Goal: Task Accomplishment & Management: Manage account settings

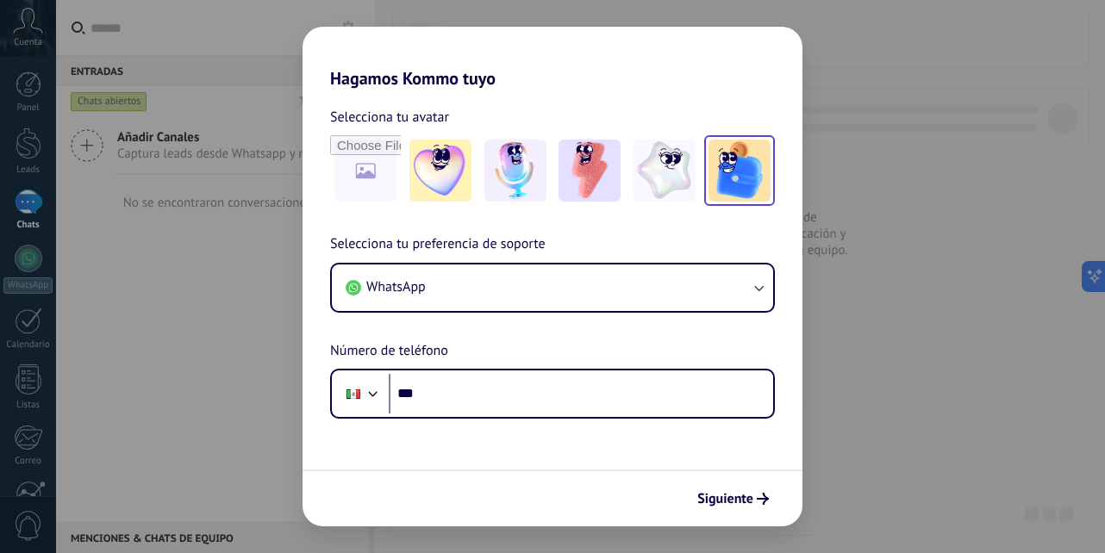
click at [738, 178] on img at bounding box center [739, 171] width 62 height 62
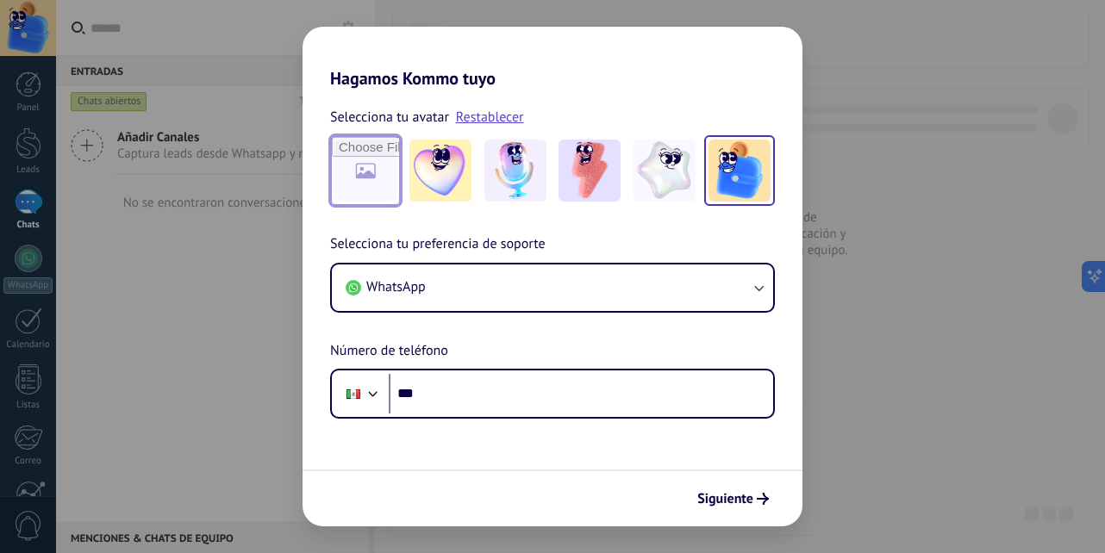
click at [376, 171] on input "file" at bounding box center [365, 170] width 67 height 67
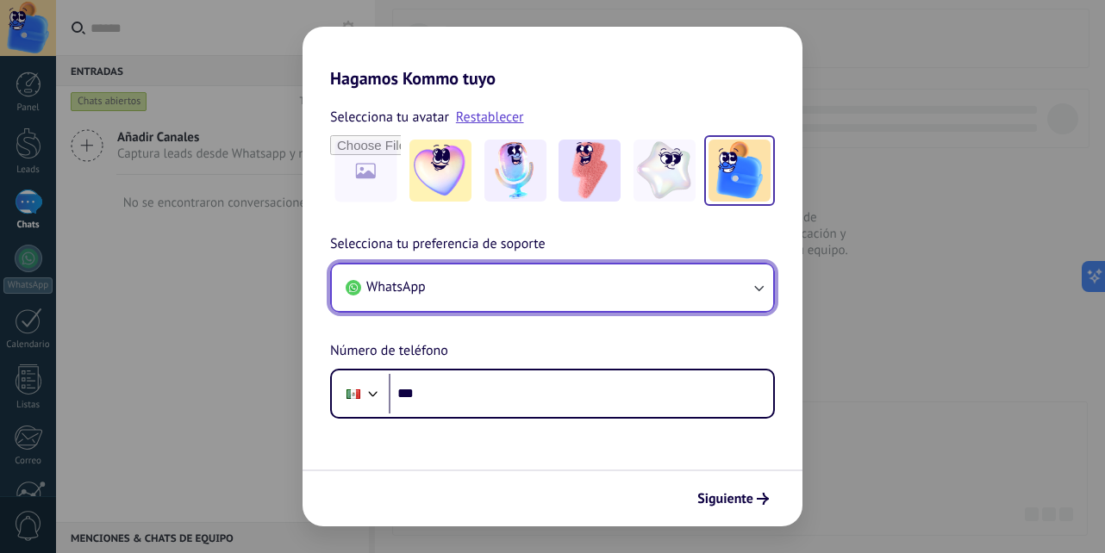
click at [760, 290] on icon "button" at bounding box center [758, 287] width 17 height 17
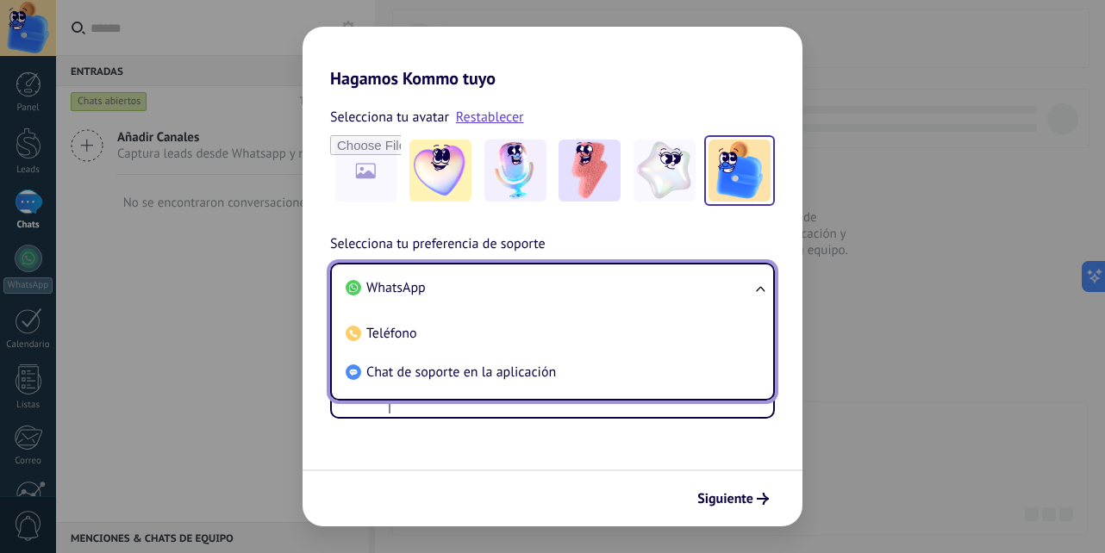
click at [760, 290] on ul "WhatsApp Teléfono Chat de soporte en la aplicación" at bounding box center [552, 332] width 445 height 138
click at [374, 227] on div "Selecciona tu avatar Restablecer Selecciona tu preferencia de soporte WhatsApp …" at bounding box center [552, 254] width 500 height 330
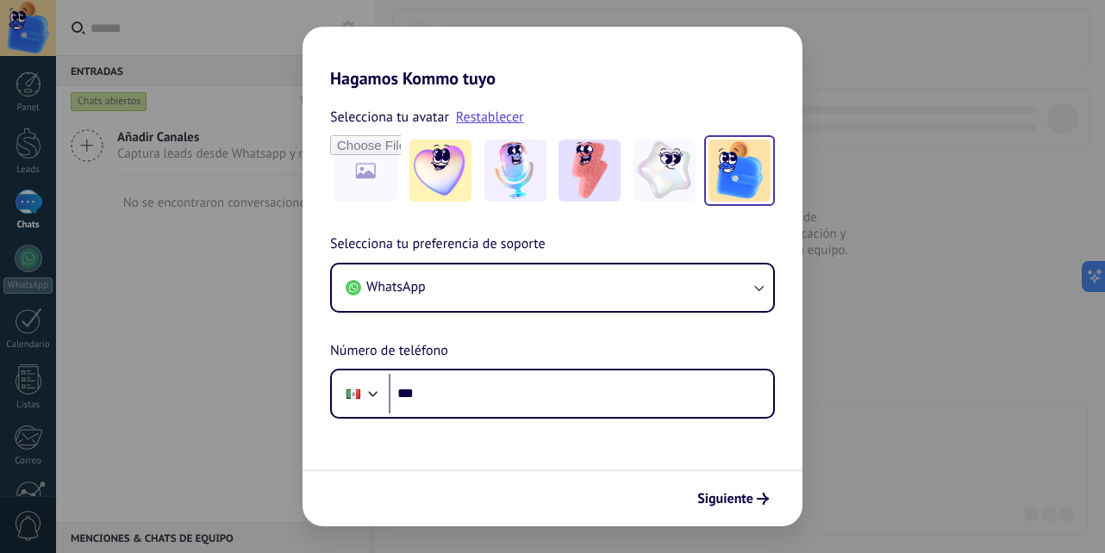
click at [200, 363] on div "Hagamos Kommo tuyo Selecciona tu avatar Restablecer Selecciona tu preferencia d…" at bounding box center [552, 276] width 1105 height 553
click at [672, 170] on img at bounding box center [664, 171] width 62 height 62
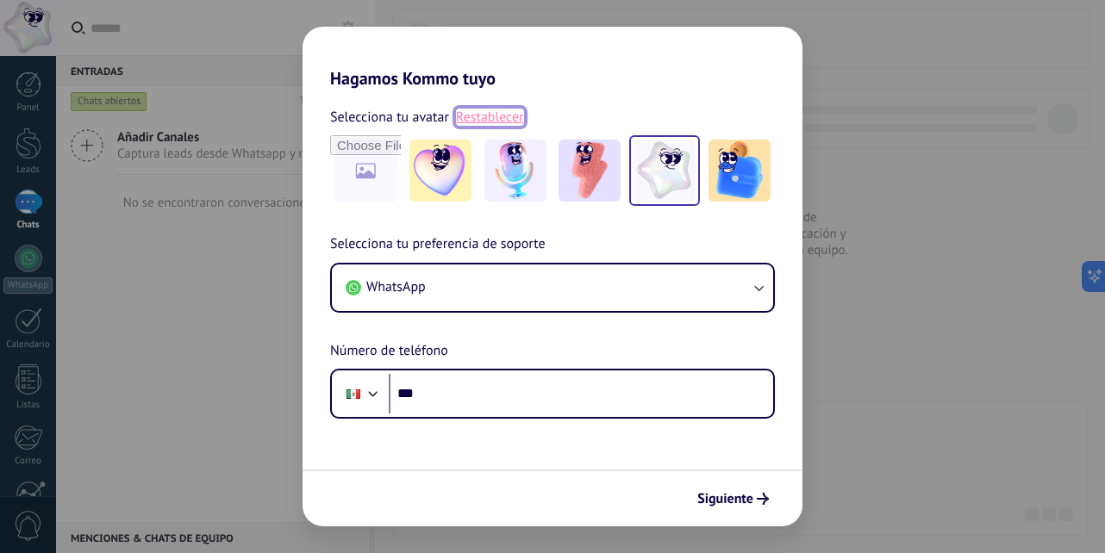
click at [496, 121] on link "Restablecer" at bounding box center [490, 117] width 68 height 17
